Goal: Task Accomplishment & Management: Use online tool/utility

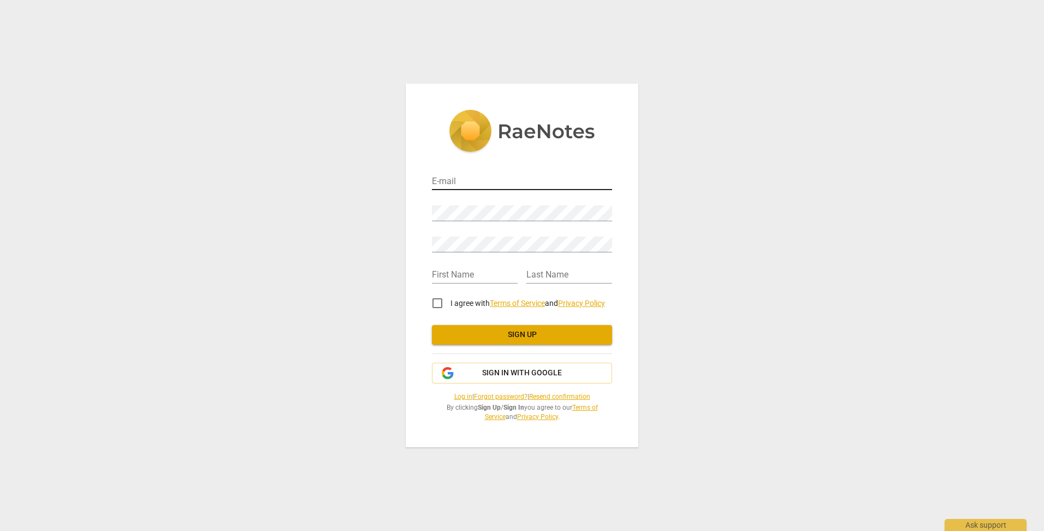
click at [462, 183] on input "email" at bounding box center [522, 182] width 180 height 16
type input "[EMAIL_ADDRESS][DOMAIN_NAME]"
type input "[PERSON_NAME]"
click at [447, 235] on div "Retype Password" at bounding box center [522, 240] width 180 height 25
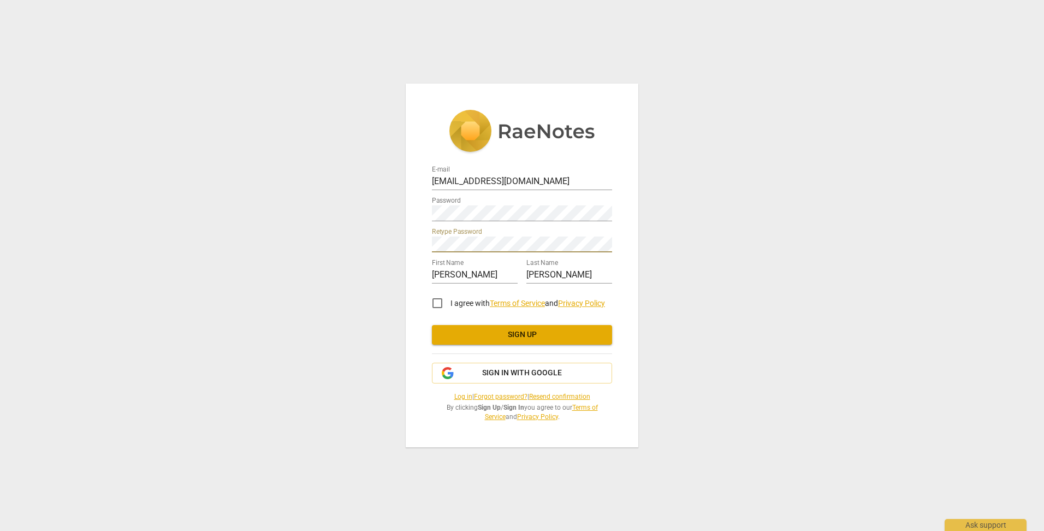
click at [440, 302] on input "I agree with Terms of Service and Privacy Policy" at bounding box center [437, 303] width 26 height 26
checkbox input "true"
click at [537, 342] on button "Sign up" at bounding box center [522, 335] width 180 height 20
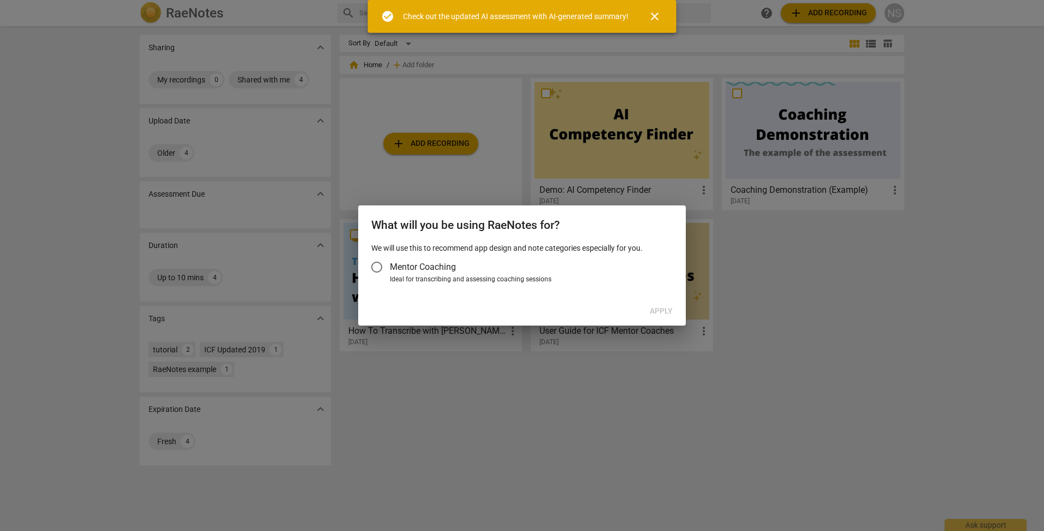
click at [378, 268] on input "Mentor Coaching" at bounding box center [377, 267] width 26 height 26
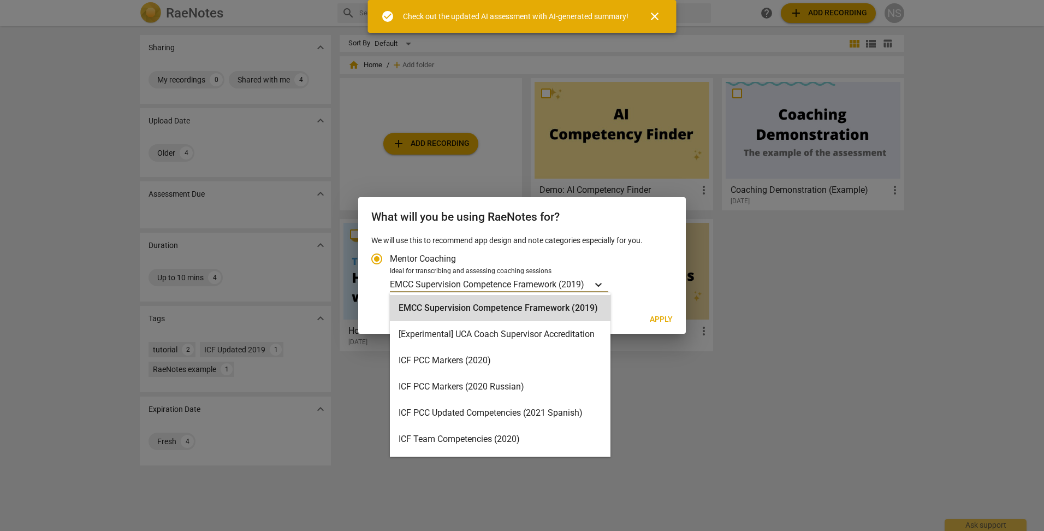
click at [602, 286] on icon "Account type" at bounding box center [598, 284] width 11 height 11
click at [0, 0] on input "Ideal for transcribing and assessing coaching sessions 15 results available. Us…" at bounding box center [0, 0] width 0 height 0
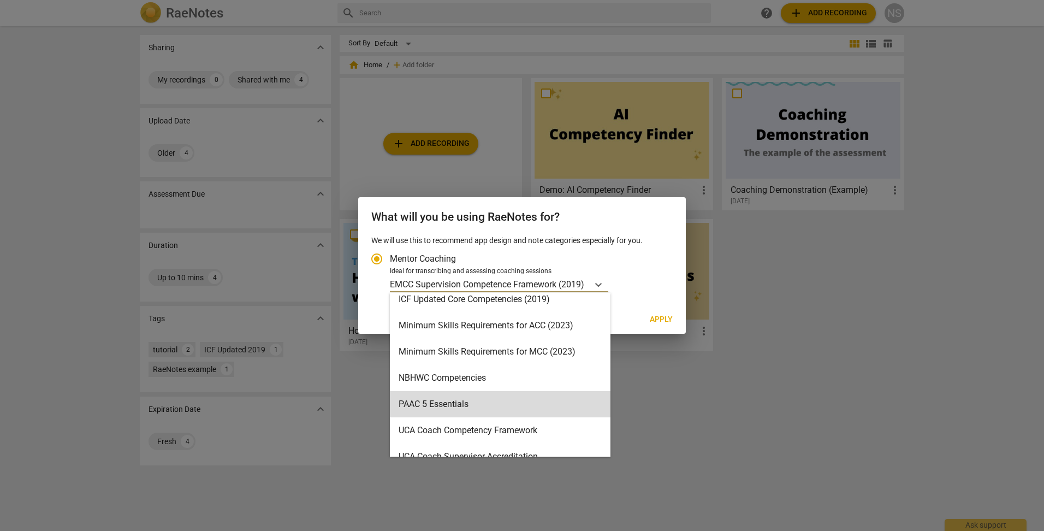
scroll to position [234, 0]
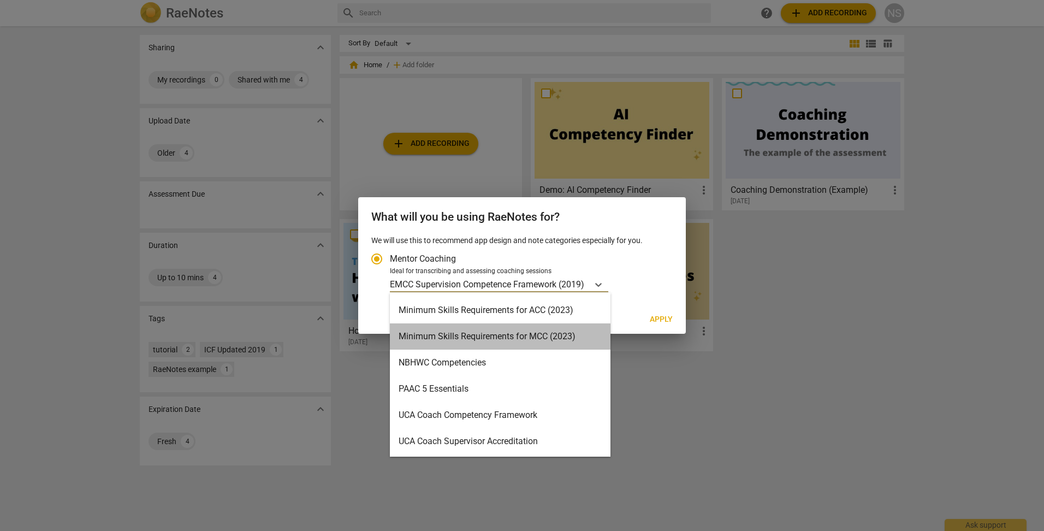
click at [503, 340] on div "Minimum Skills Requirements for MCC (2023)" at bounding box center [500, 336] width 221 height 26
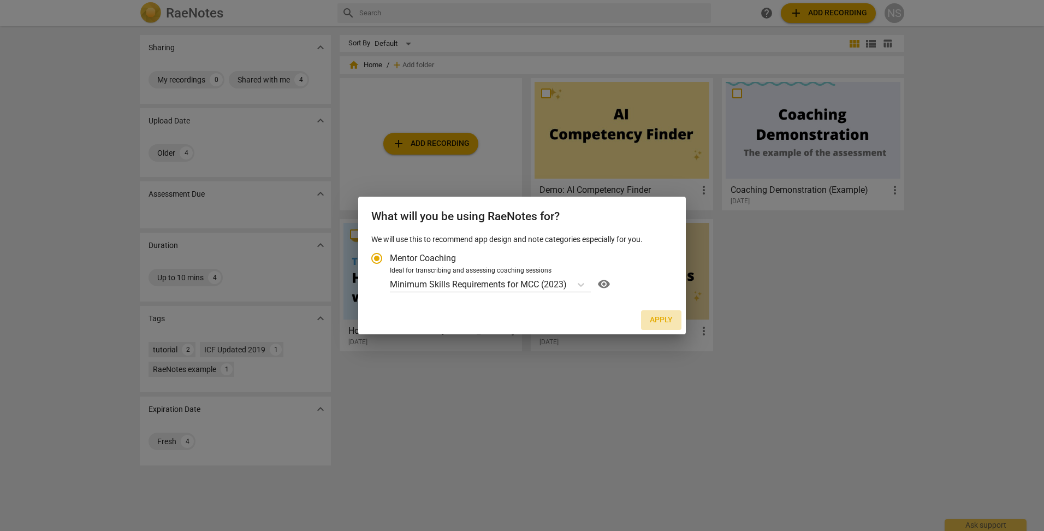
click at [664, 318] on span "Apply" at bounding box center [661, 320] width 23 height 11
radio input "false"
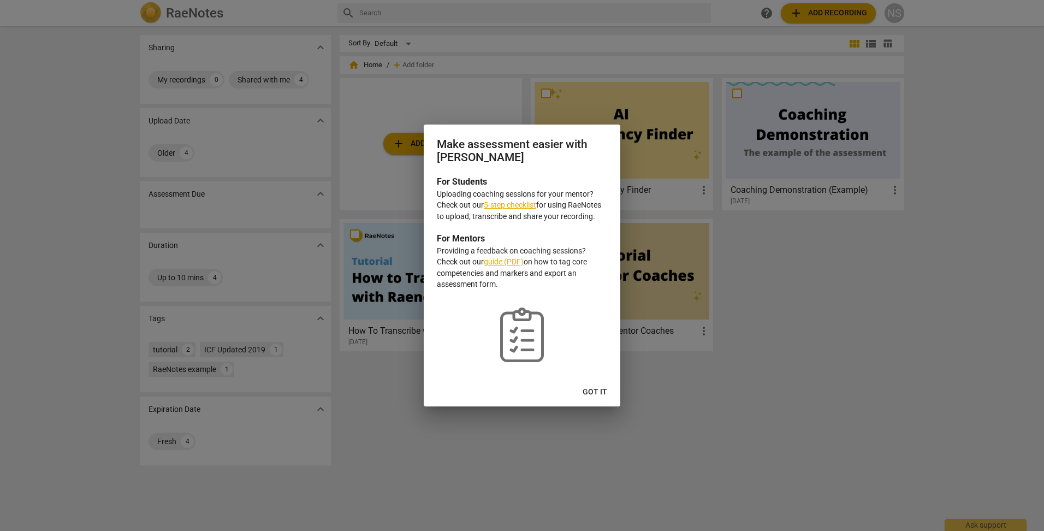
click at [521, 205] on link "5-step checklist" at bounding box center [510, 204] width 52 height 9
click at [595, 396] on span "Got it" at bounding box center [595, 392] width 25 height 11
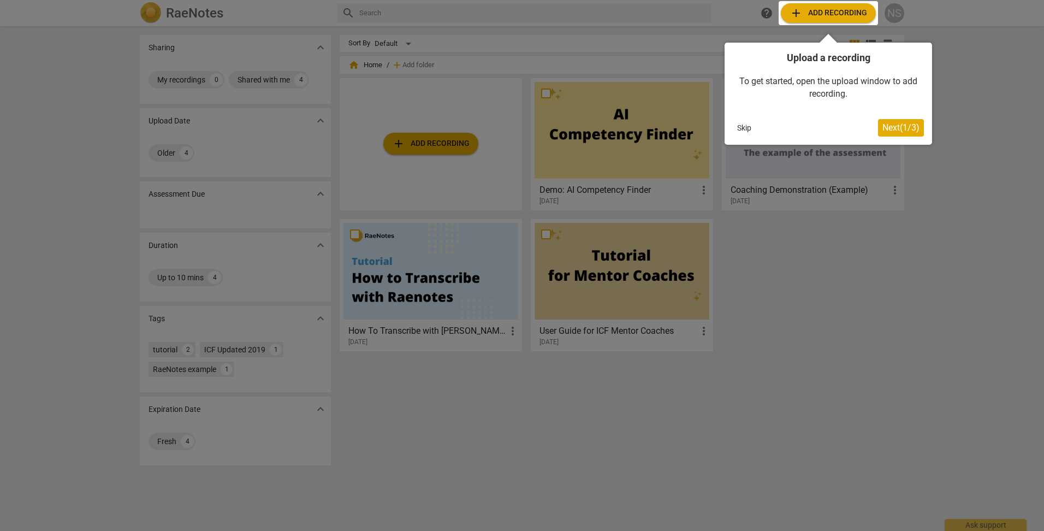
click at [743, 124] on button "Skip" at bounding box center [744, 128] width 23 height 16
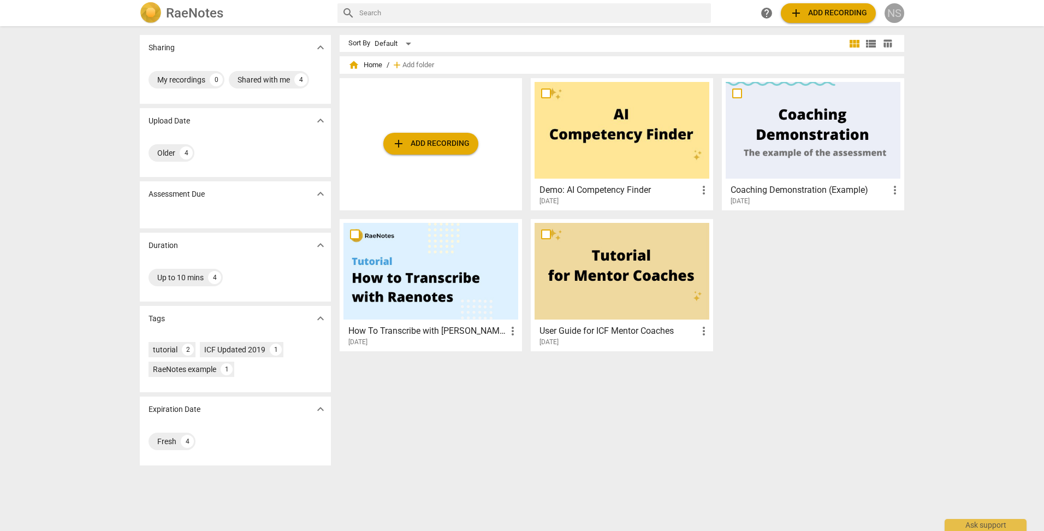
click at [894, 16] on div "NS" at bounding box center [895, 13] width 20 height 20
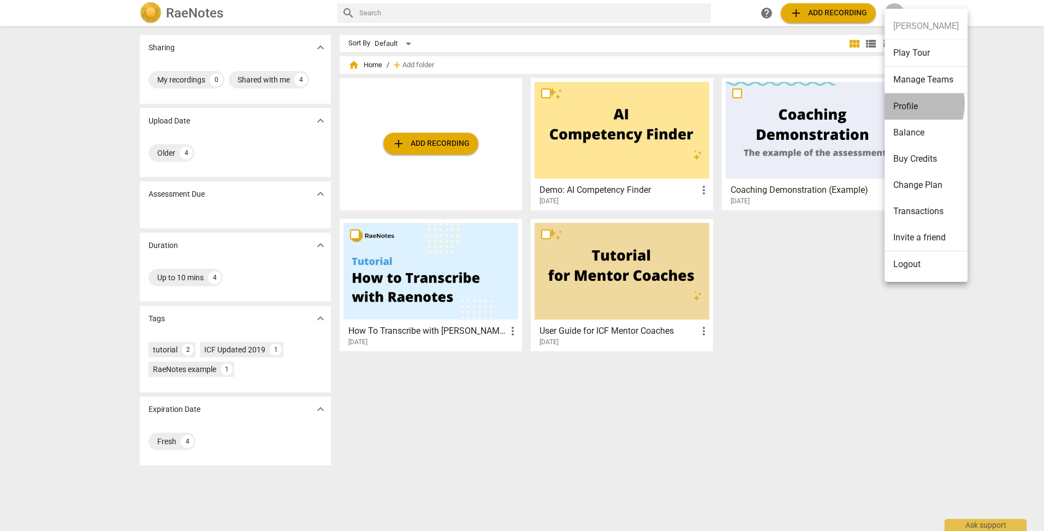
click at [908, 104] on li "Profile" at bounding box center [926, 106] width 83 height 26
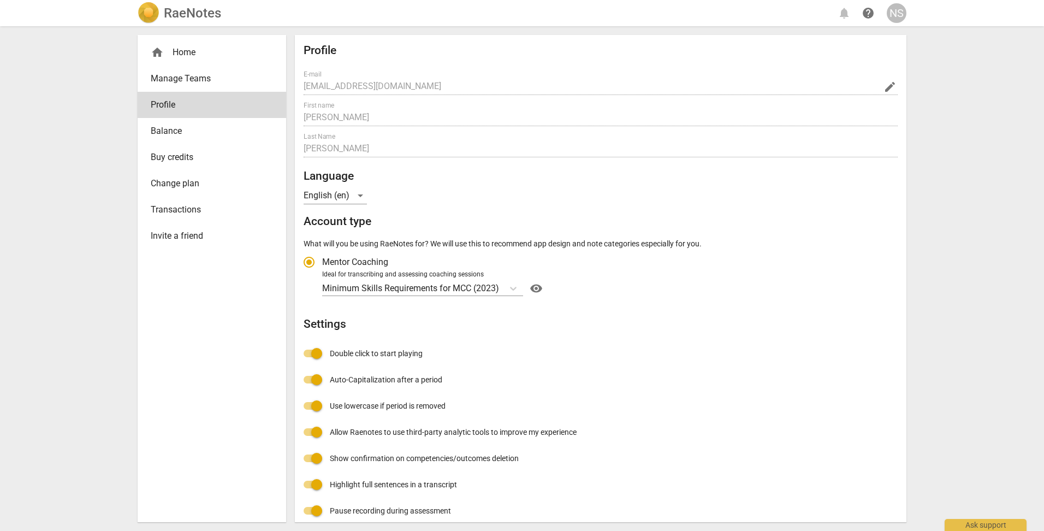
radio input "false"
click at [363, 194] on div "English (en)" at bounding box center [335, 195] width 63 height 17
click at [413, 211] on div at bounding box center [522, 265] width 1044 height 531
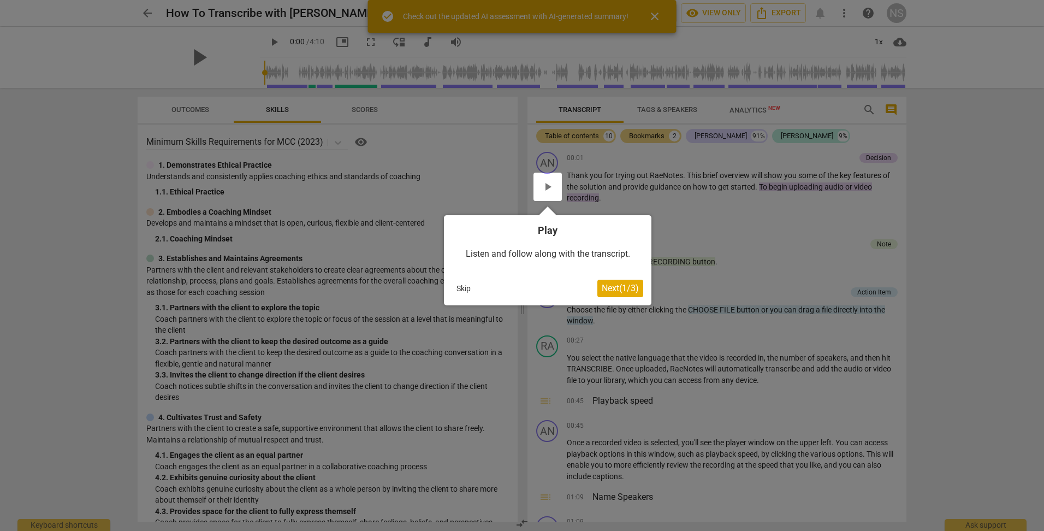
click at [460, 292] on button "Skip" at bounding box center [463, 288] width 23 height 16
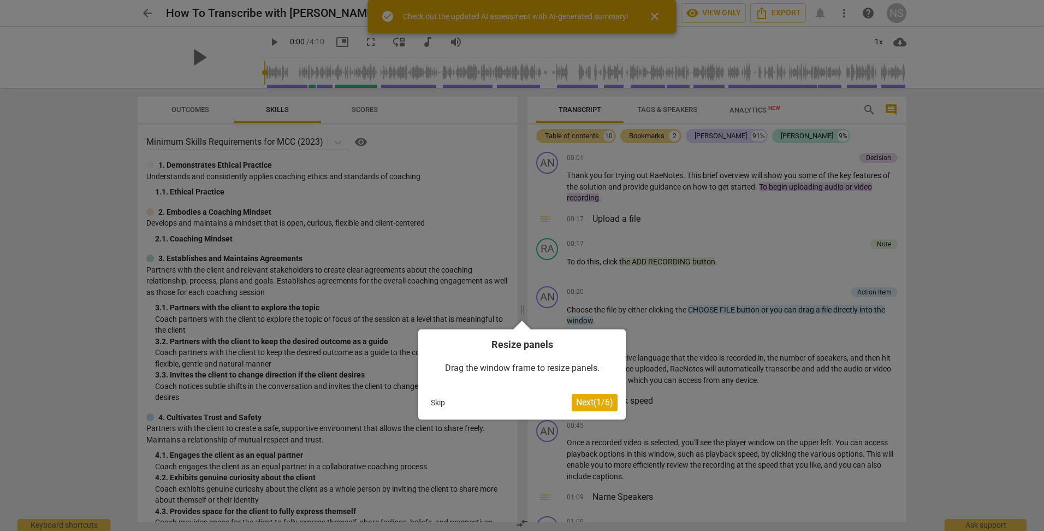
click at [436, 401] on button "Skip" at bounding box center [437, 402] width 23 height 16
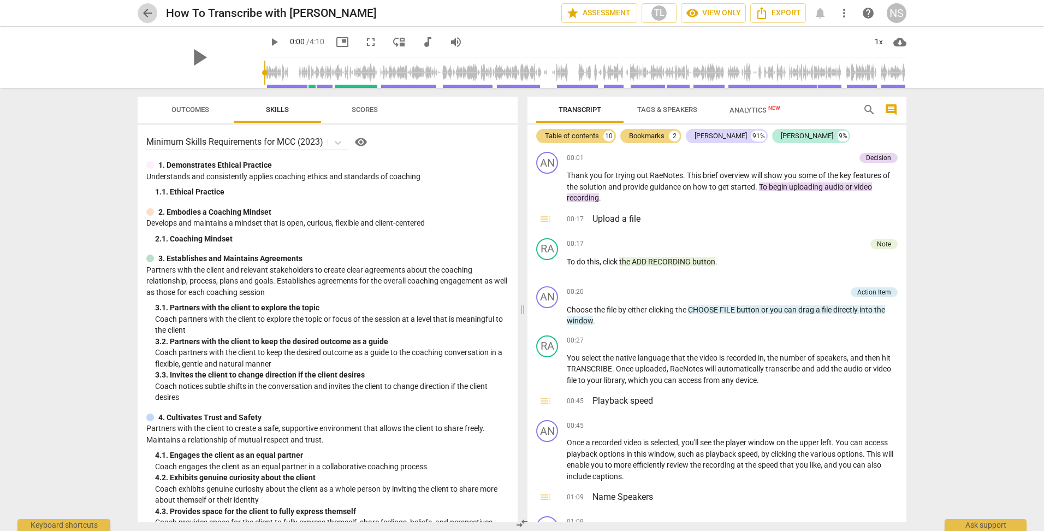
click at [150, 14] on span "arrow_back" at bounding box center [147, 13] width 13 height 13
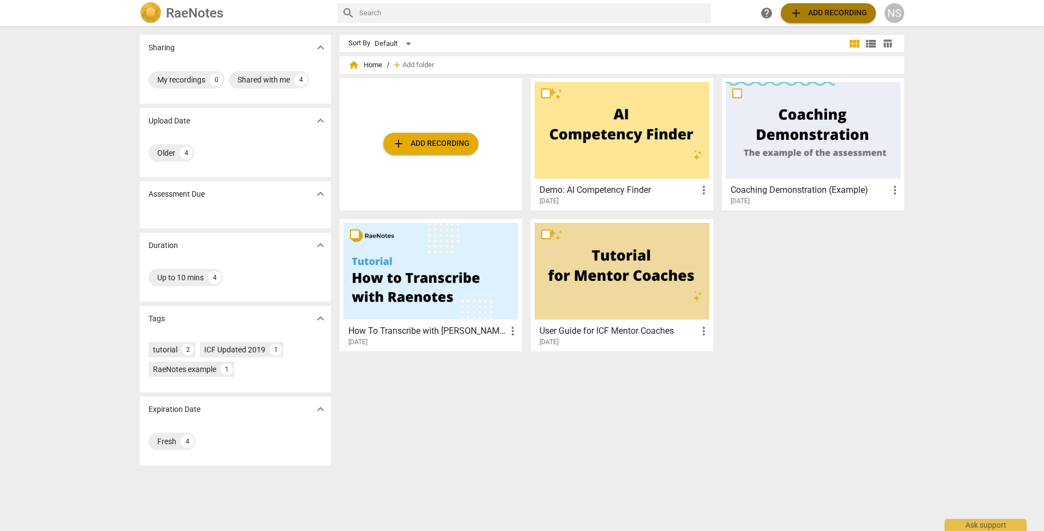
click at [853, 16] on span "add Add recording" at bounding box center [829, 13] width 78 height 13
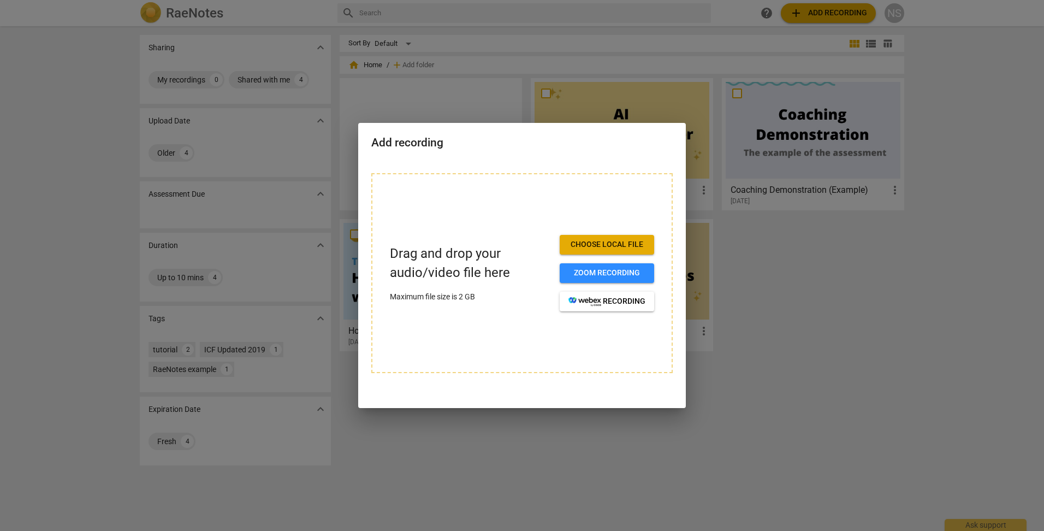
click at [607, 245] on span "Choose local file" at bounding box center [606, 244] width 77 height 11
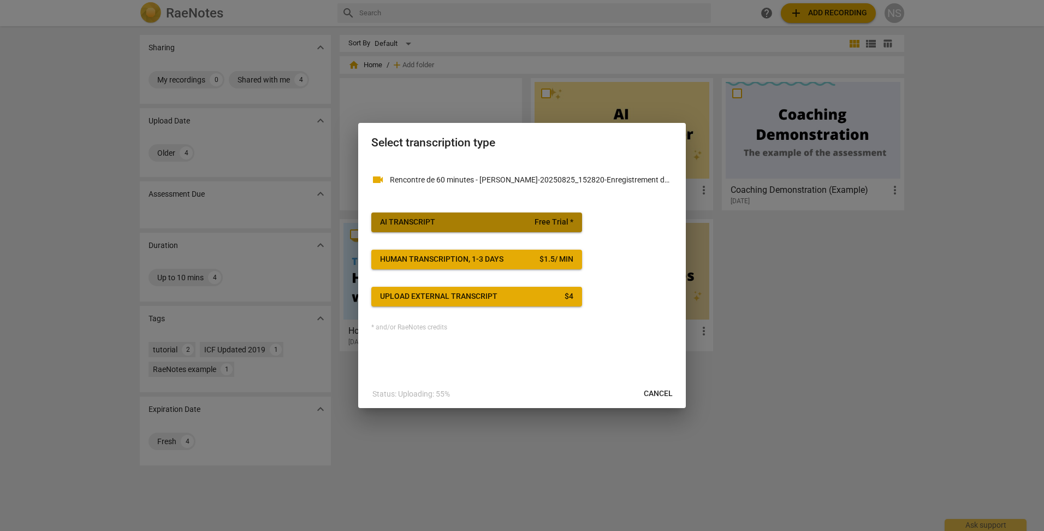
click at [478, 221] on span "AI Transcript Free Trial *" at bounding box center [476, 222] width 193 height 11
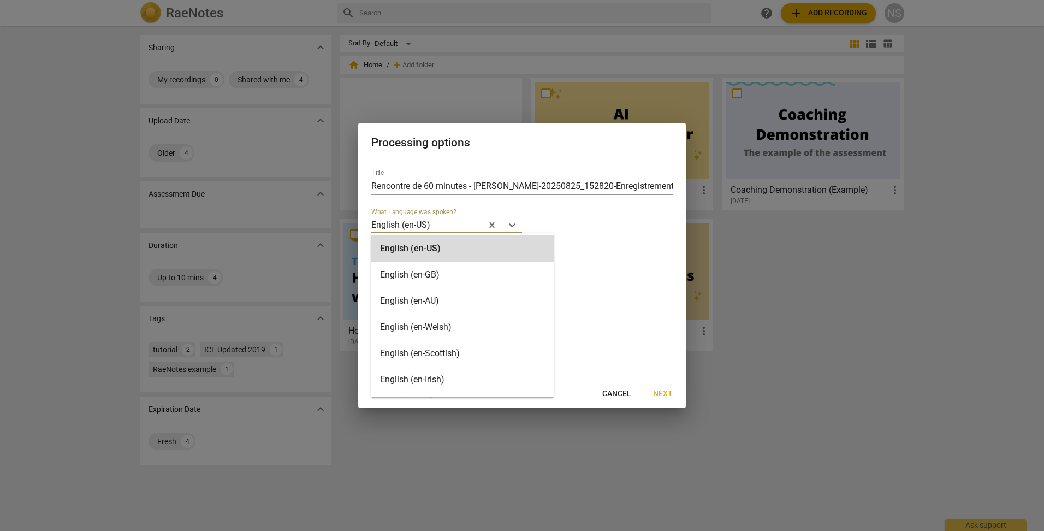
click at [464, 224] on div at bounding box center [456, 224] width 50 height 13
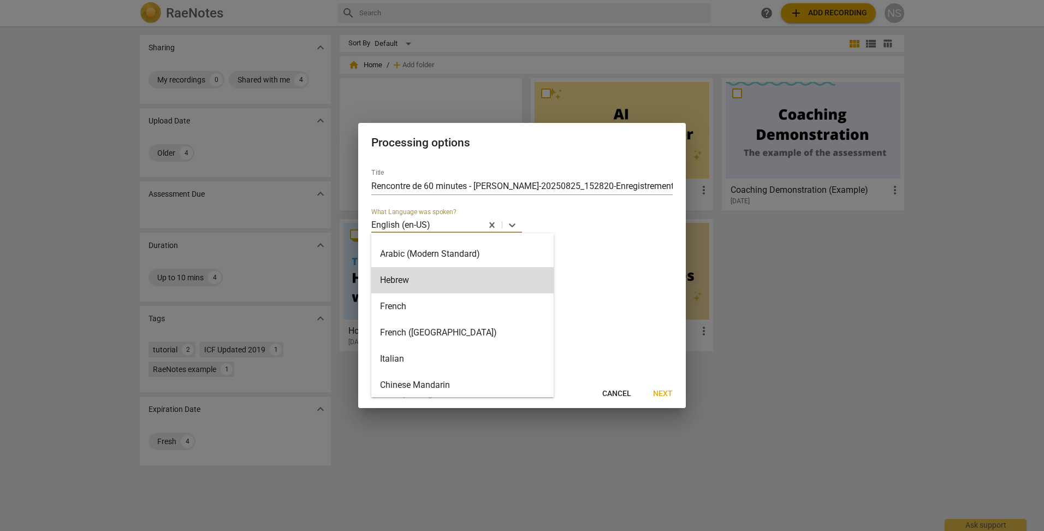
scroll to position [328, 0]
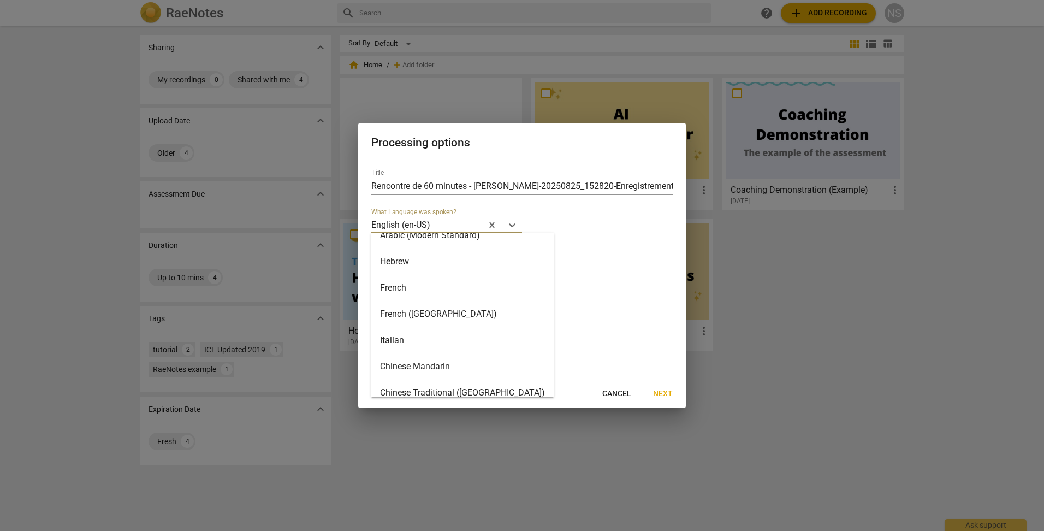
click at [436, 311] on div "French (Canada)" at bounding box center [462, 314] width 182 height 26
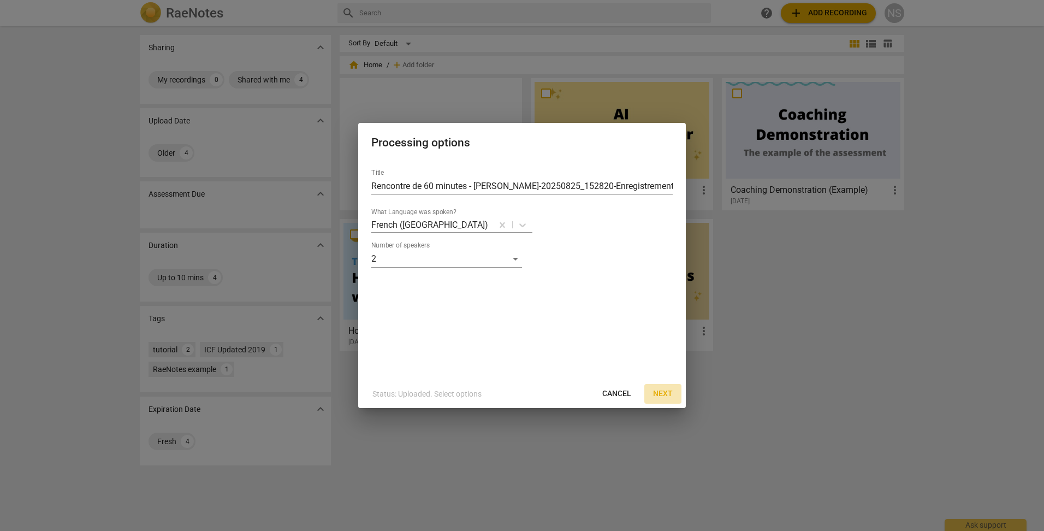
click at [667, 391] on span "Next" at bounding box center [663, 393] width 20 height 11
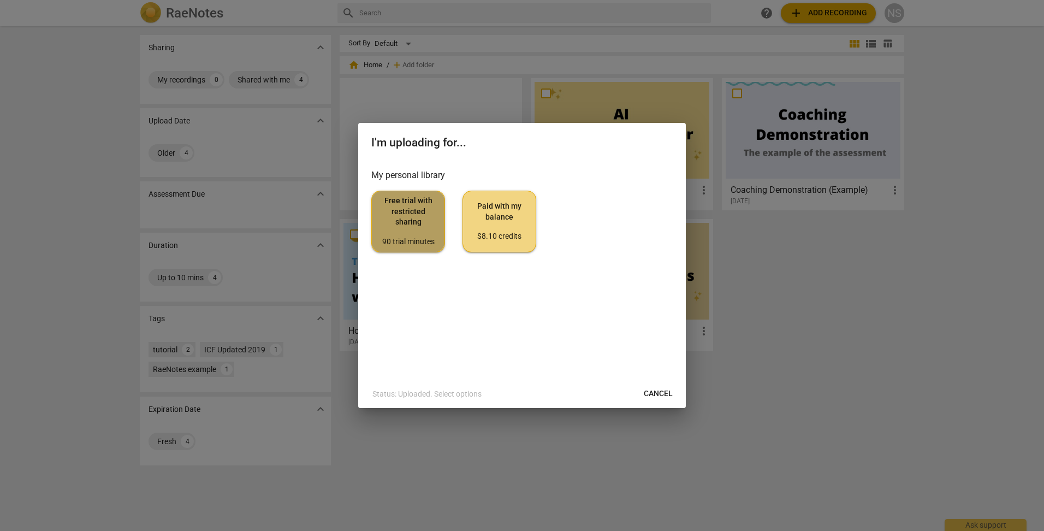
click at [421, 233] on span "Free trial with restricted sharing 90 trial minutes" at bounding box center [408, 220] width 55 height 51
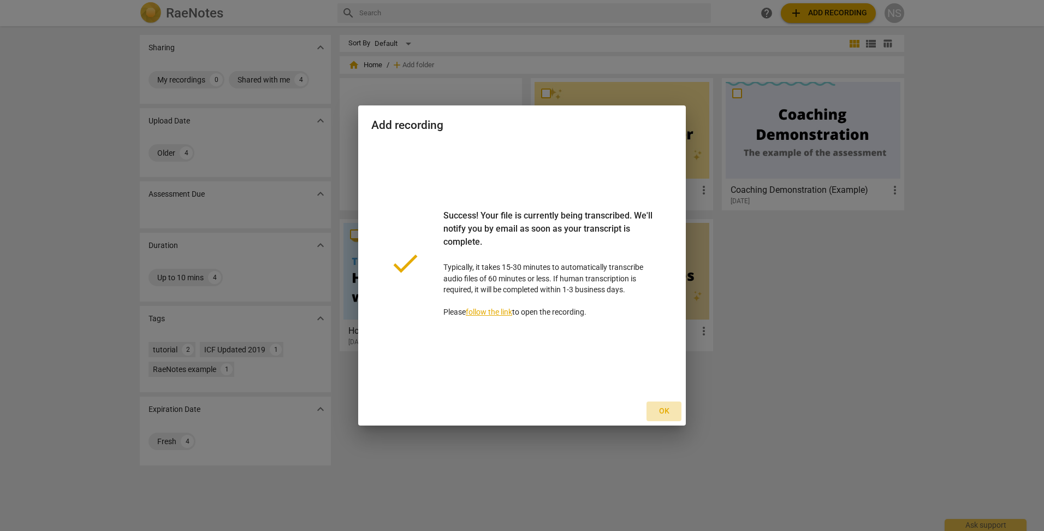
click at [664, 408] on span "Ok" at bounding box center [663, 411] width 17 height 11
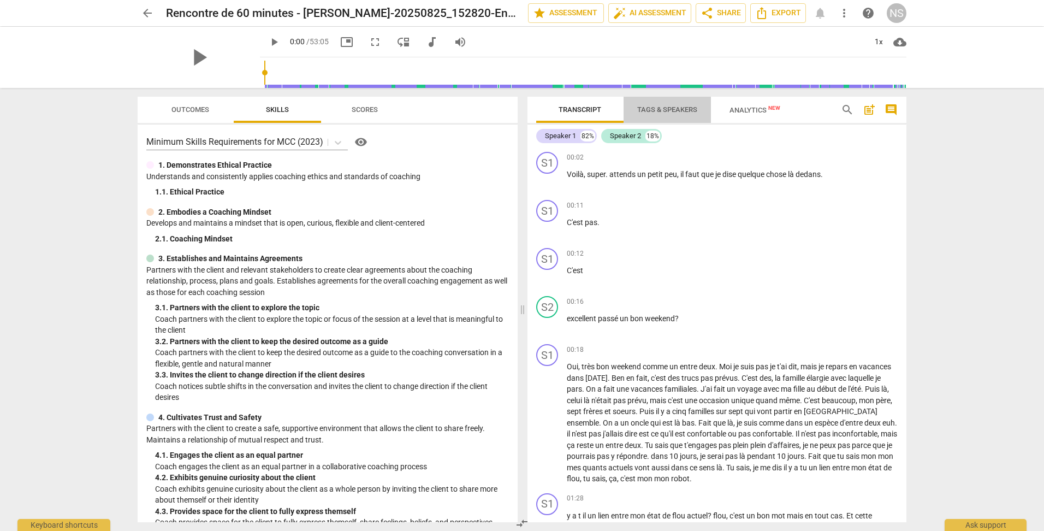
click at [652, 111] on span "Tags & Speakers" at bounding box center [667, 109] width 60 height 8
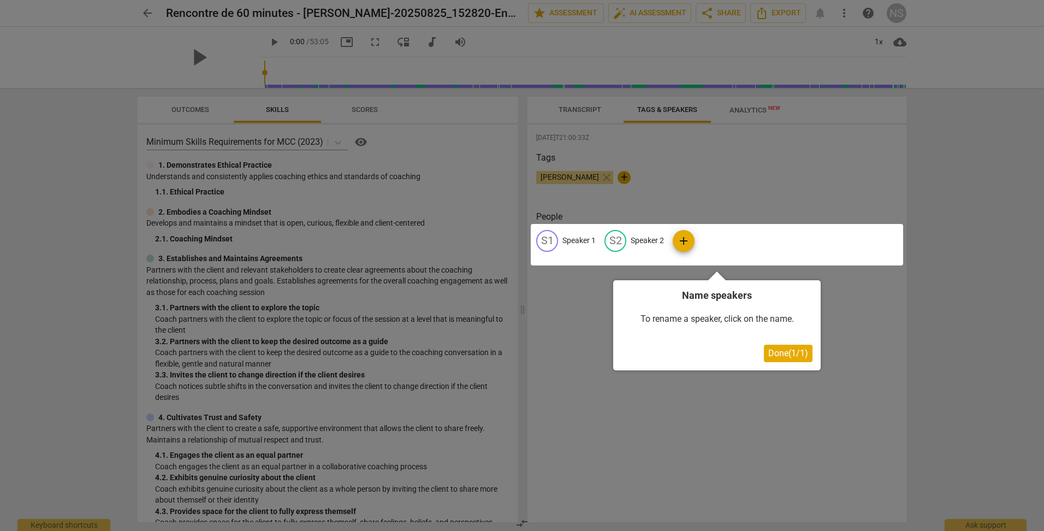
drag, startPoint x: 584, startPoint y: 177, endPoint x: 641, endPoint y: 241, distance: 86.2
click at [641, 241] on div at bounding box center [522, 265] width 1044 height 531
click at [641, 241] on div at bounding box center [717, 244] width 372 height 41
click at [613, 243] on div at bounding box center [717, 244] width 372 height 41
drag, startPoint x: 613, startPoint y: 243, endPoint x: 587, endPoint y: 176, distance: 71.6
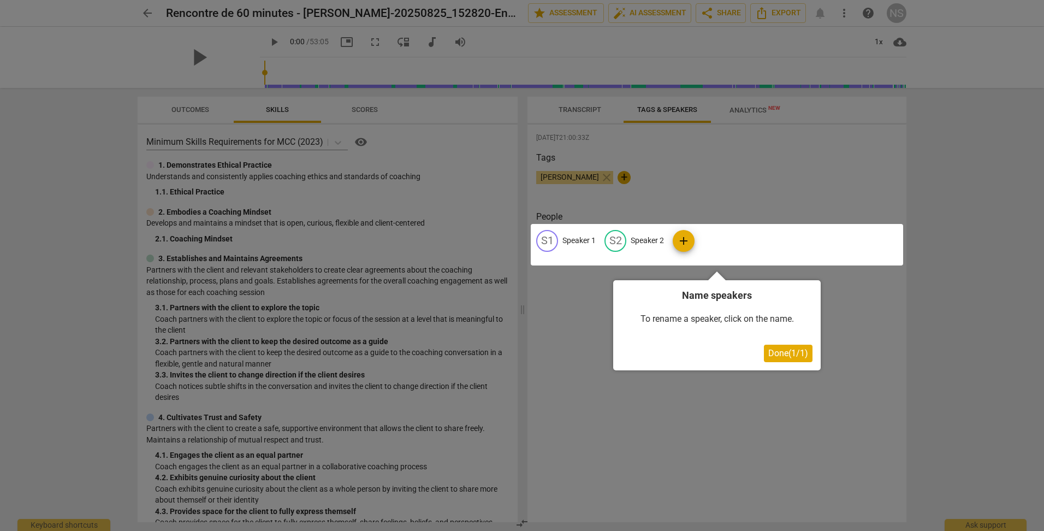
click at [587, 176] on div at bounding box center [522, 265] width 1044 height 531
click at [561, 176] on div at bounding box center [522, 265] width 1044 height 531
drag, startPoint x: 568, startPoint y: 240, endPoint x: 554, endPoint y: 238, distance: 15.0
click at [554, 238] on div at bounding box center [717, 244] width 372 height 41
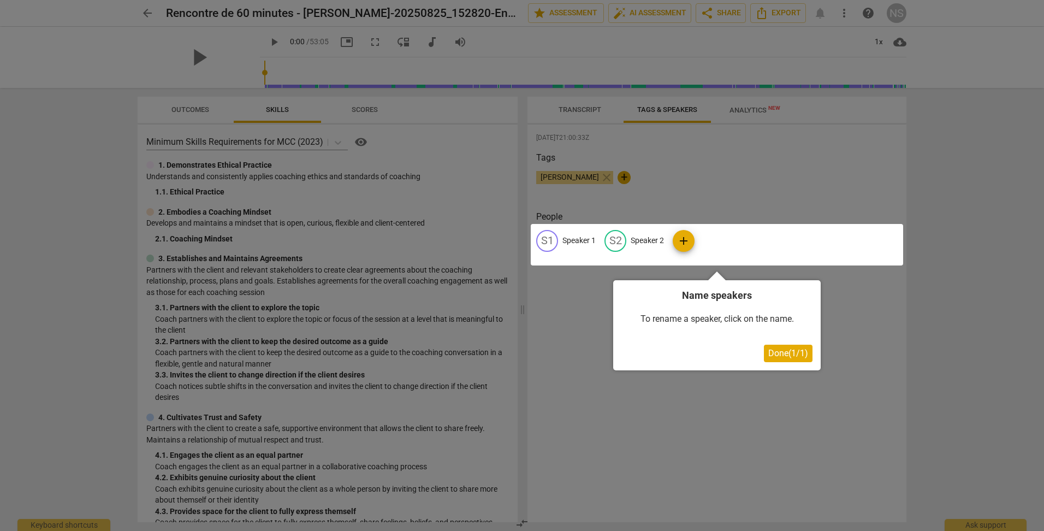
click at [588, 239] on div at bounding box center [717, 244] width 372 height 41
click at [579, 175] on div at bounding box center [522, 265] width 1044 height 531
click at [797, 351] on span "Done ( 1 / 1 )" at bounding box center [788, 353] width 40 height 10
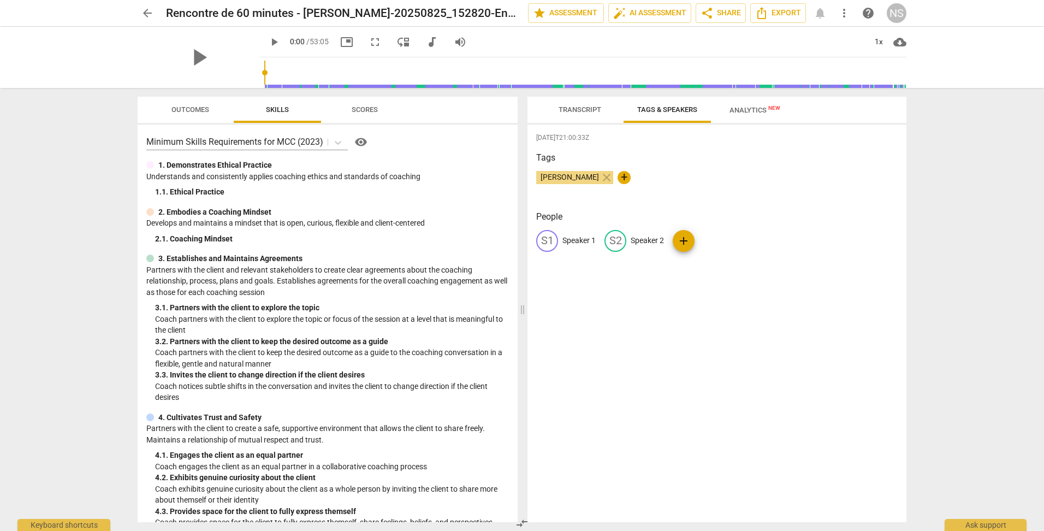
click at [579, 240] on p "Speaker 1" at bounding box center [578, 240] width 33 height 11
type input "Marie-Éve"
click at [716, 240] on p "Speaker 2" at bounding box center [718, 240] width 33 height 11
type input "«"
type input "[PERSON_NAME]"
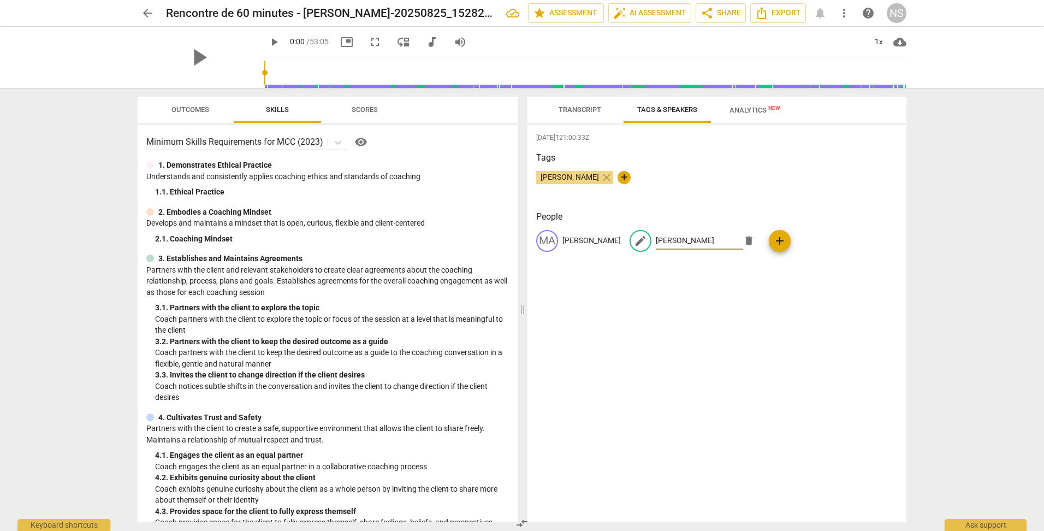
click at [728, 300] on div "2025-08-25T21:00:33Z Tags Nathalie Sibéril close + People MA Marie-Éve edit Nat…" at bounding box center [716, 322] width 379 height 397
click at [194, 108] on span "Outcomes" at bounding box center [190, 109] width 38 height 8
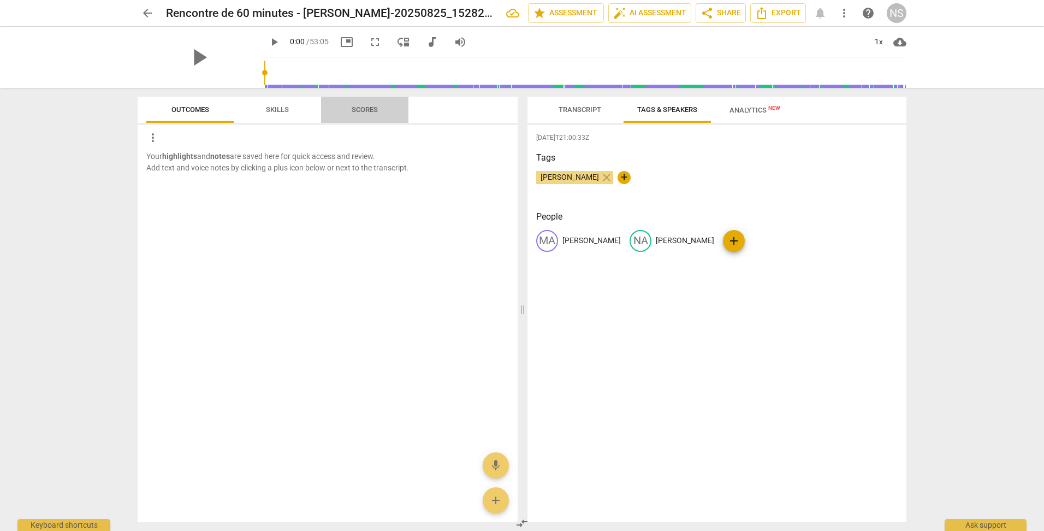
click at [364, 106] on span "Scores" at bounding box center [365, 109] width 26 height 8
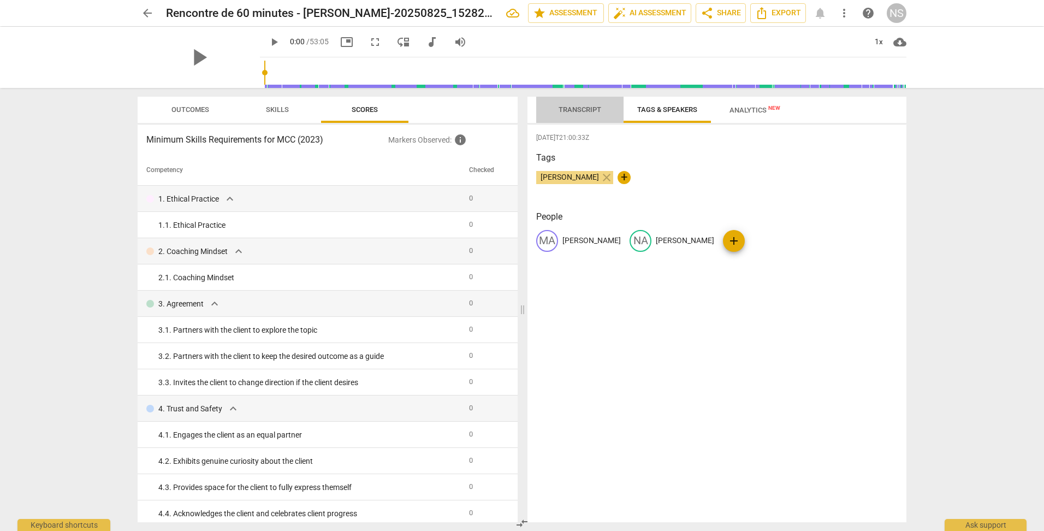
click at [573, 110] on span "Transcript" at bounding box center [580, 109] width 43 height 8
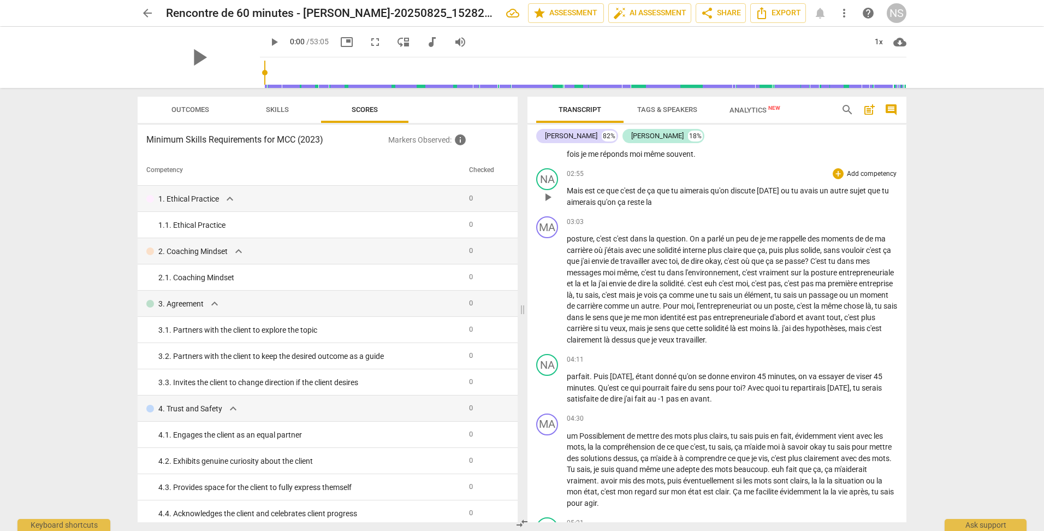
scroll to position [546, 0]
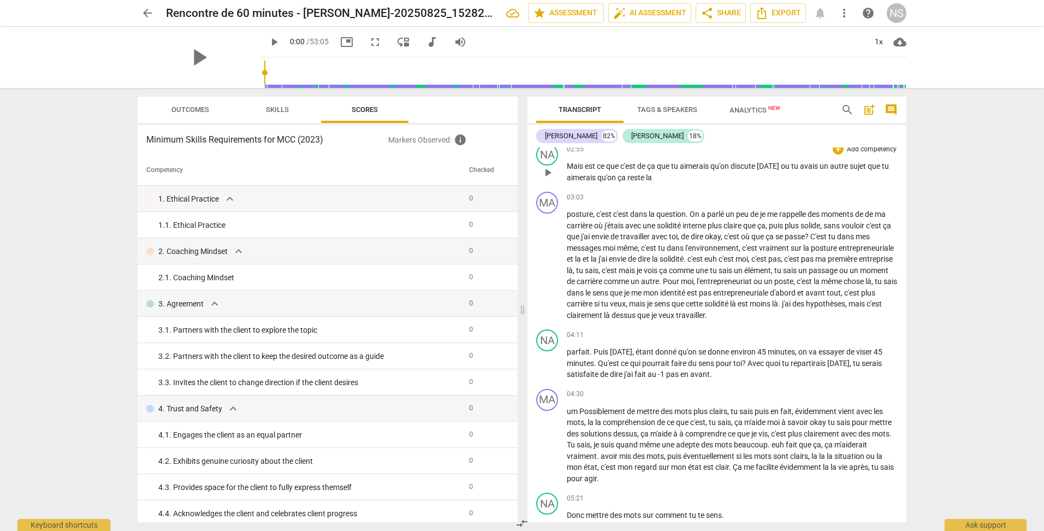
click at [661, 183] on p "Mais est ce que c'est de ça que tu aimerais qu'on discute aujourd'hui ou tu ava…" at bounding box center [732, 172] width 331 height 22
drag, startPoint x: 651, startPoint y: 189, endPoint x: 678, endPoint y: 188, distance: 26.8
click at [678, 183] on p "Mais est ce que c'est de ça que tu aimerais qu'on discute aujourd'hui ou tu ava…" at bounding box center [732, 172] width 331 height 22
click at [627, 182] on span "ça" at bounding box center [623, 177] width 10 height 9
drag, startPoint x: 641, startPoint y: 188, endPoint x: 669, endPoint y: 189, distance: 27.9
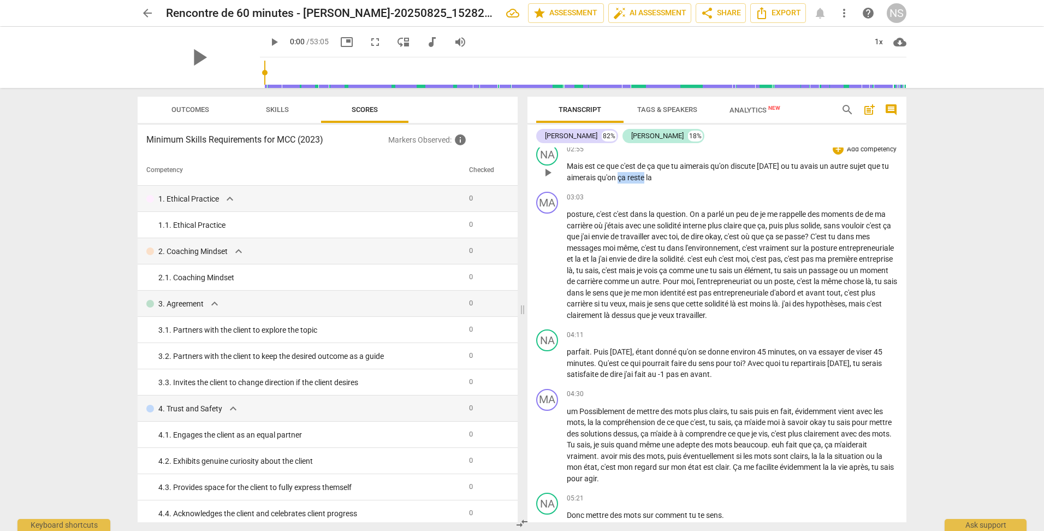
click at [669, 183] on p "Mais est ce que c'est de ça que tu aimerais qu'on discute aujourd'hui ou tu ava…" at bounding box center [732, 172] width 331 height 22
click at [793, 203] on div "03:03 + Add competency keyboard_arrow_right" at bounding box center [732, 197] width 331 height 11
click at [747, 112] on span "Analytics New" at bounding box center [754, 110] width 51 height 8
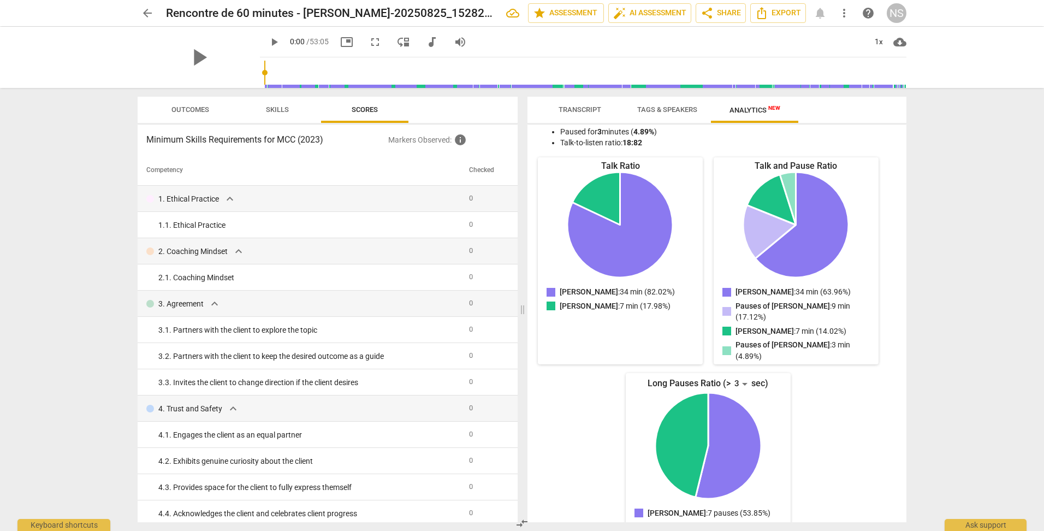
scroll to position [0, 0]
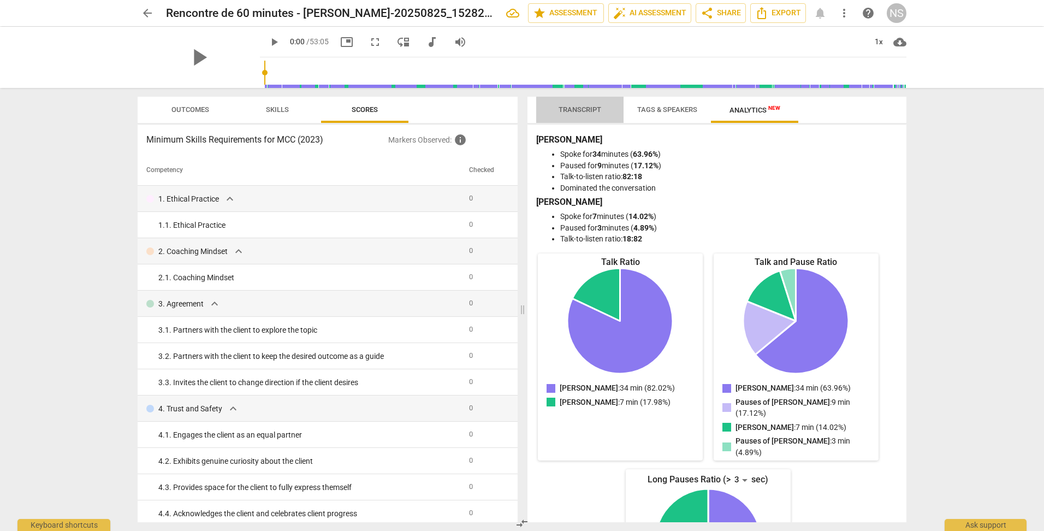
click at [580, 108] on span "Transcript" at bounding box center [580, 109] width 43 height 8
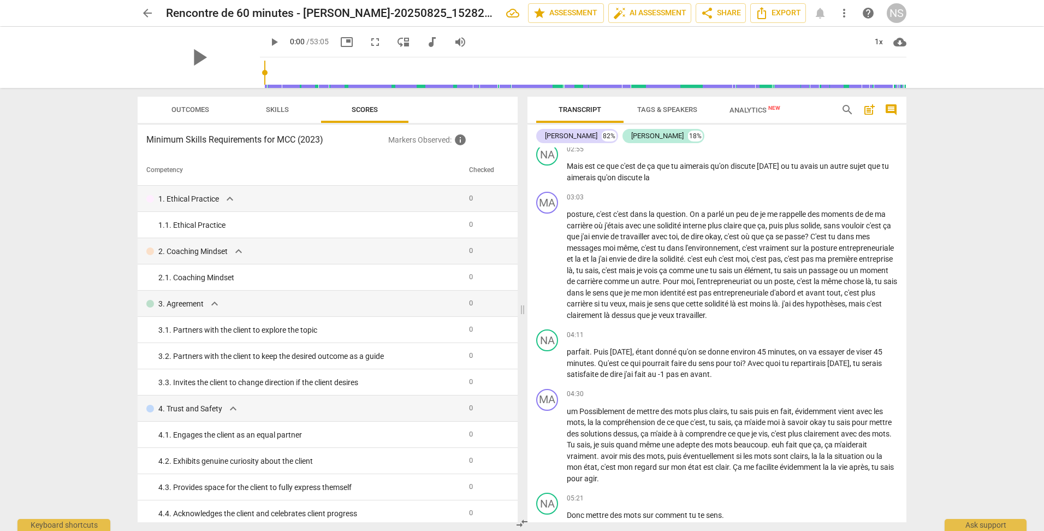
click at [268, 44] on span "play_arrow" at bounding box center [274, 41] width 13 height 13
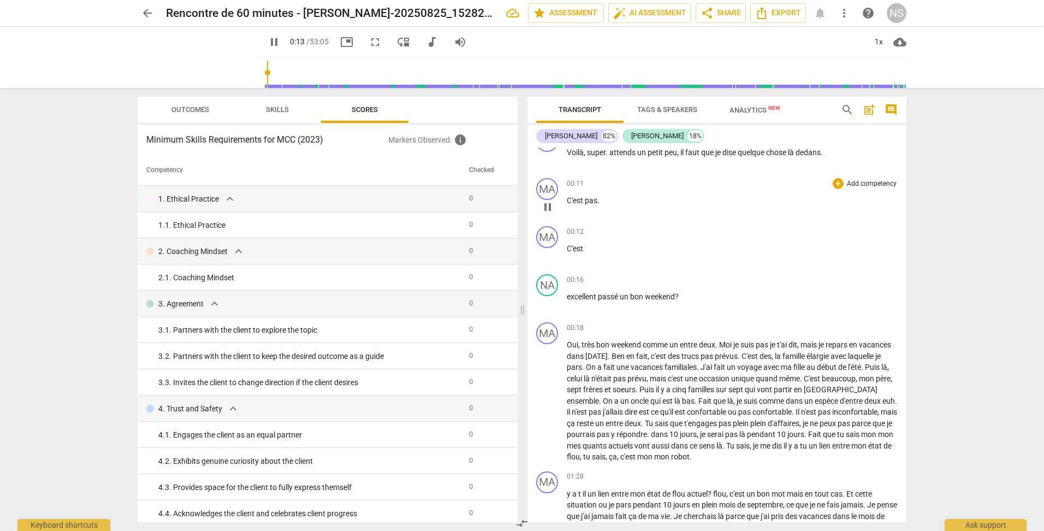
click at [589, 200] on span "pas" at bounding box center [591, 200] width 13 height 9
click at [590, 201] on span "pas" at bounding box center [591, 200] width 13 height 9
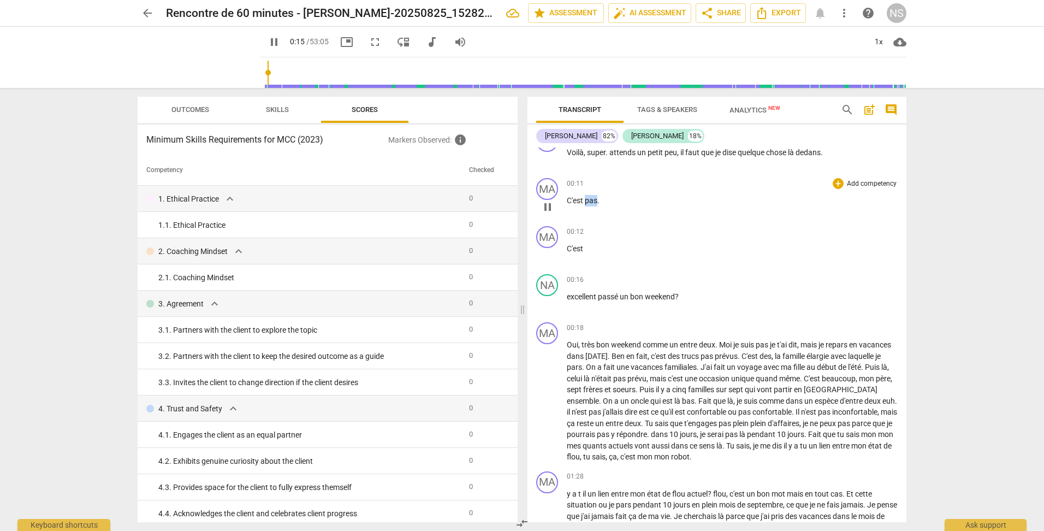
click at [590, 201] on span "pas" at bounding box center [591, 200] width 13 height 9
click at [268, 44] on span "pause" at bounding box center [274, 41] width 13 height 13
click at [591, 197] on span "pas" at bounding box center [591, 200] width 13 height 9
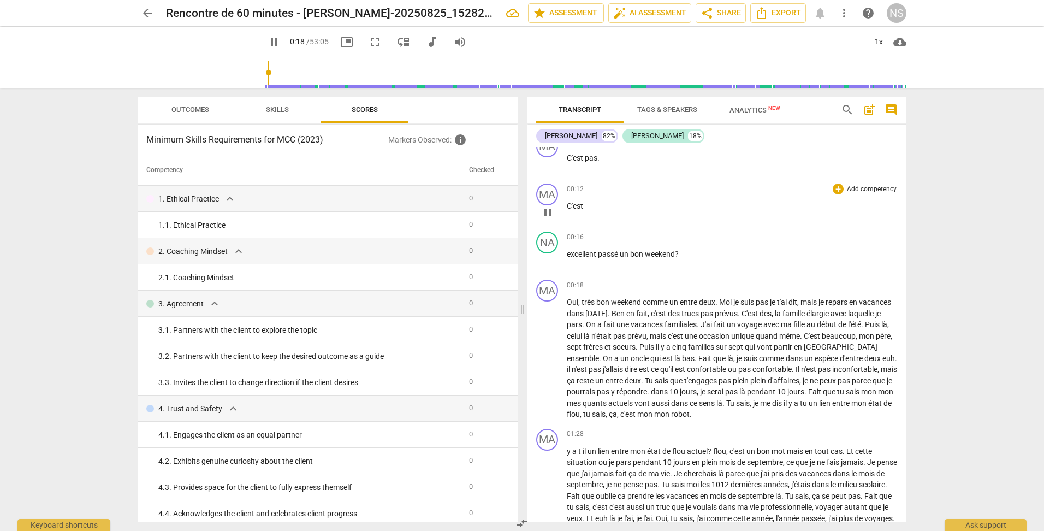
scroll to position [76, 0]
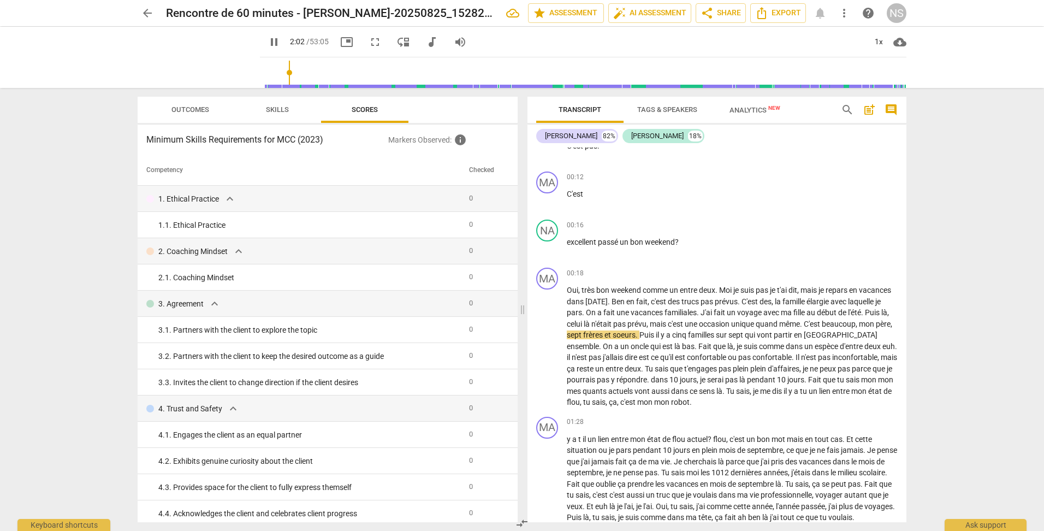
click at [276, 87] on input "range" at bounding box center [585, 72] width 642 height 35
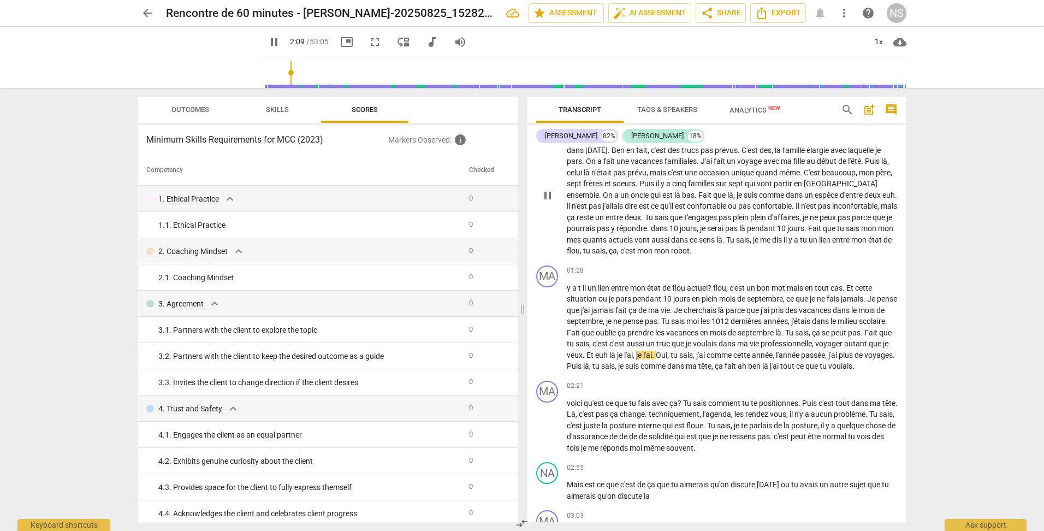
scroll to position [240, 0]
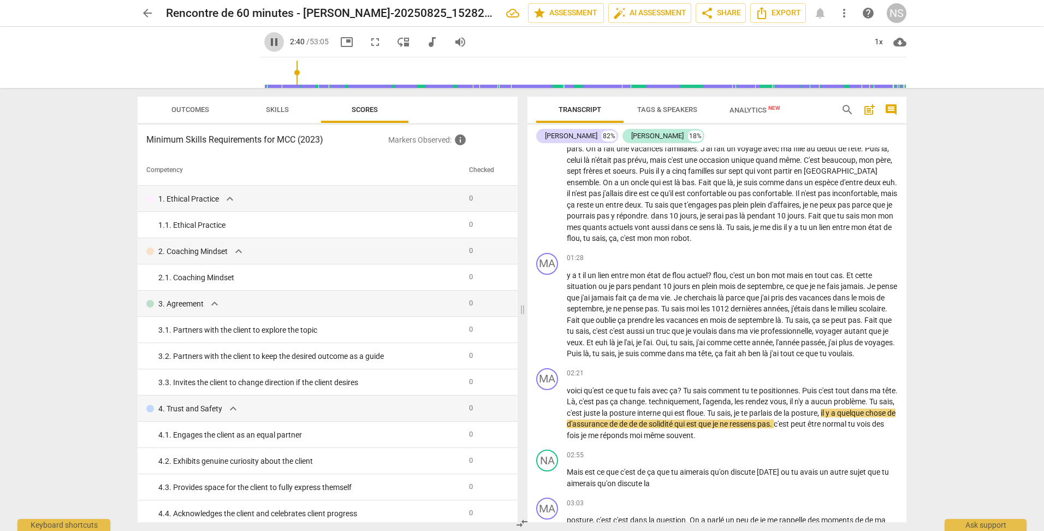
click at [268, 45] on span "pause" at bounding box center [274, 41] width 13 height 13
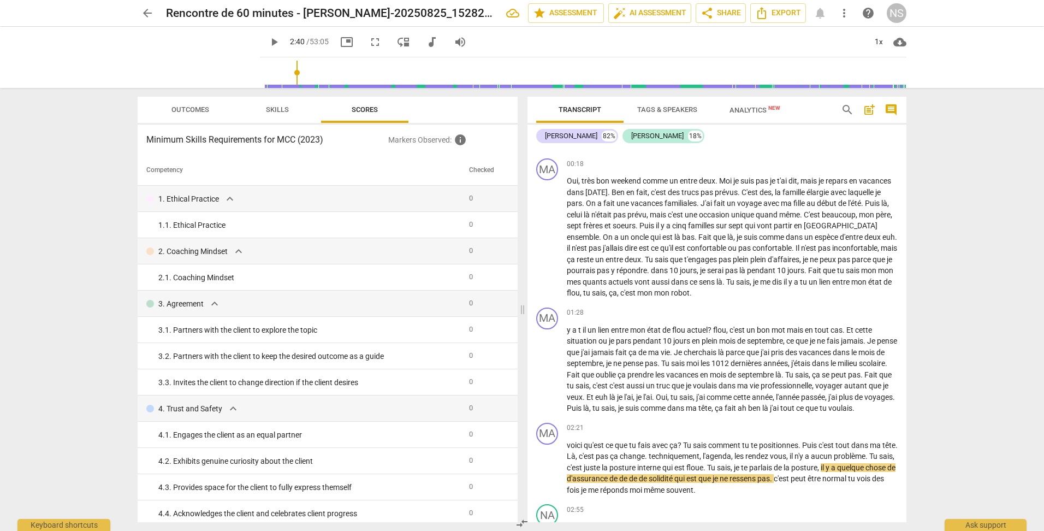
scroll to position [0, 0]
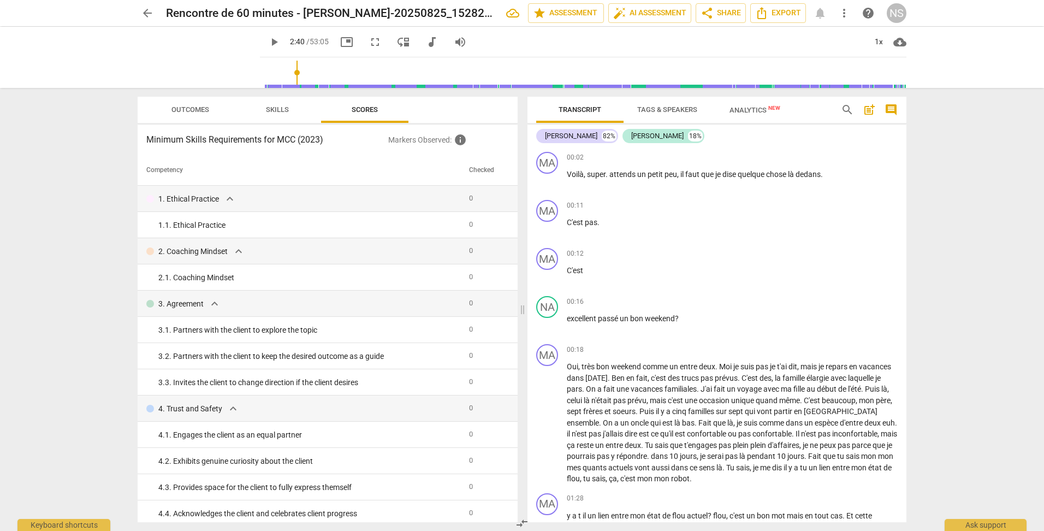
type input "161"
